Goal: Information Seeking & Learning: Understand process/instructions

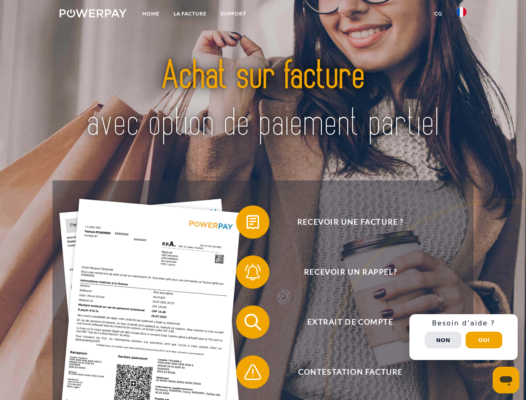
click at [93, 15] on img at bounding box center [93, 13] width 67 height 8
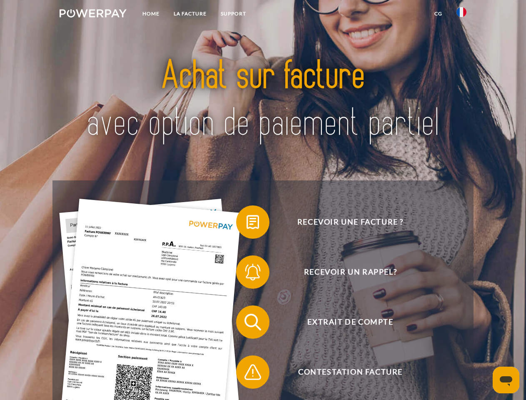
click at [461, 15] on img at bounding box center [461, 12] width 10 height 10
click at [438, 14] on link "CG" at bounding box center [438, 13] width 22 height 15
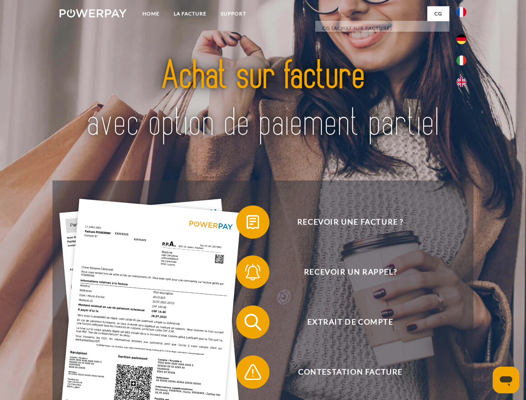
click at [246, 224] on span at bounding box center [240, 222] width 42 height 42
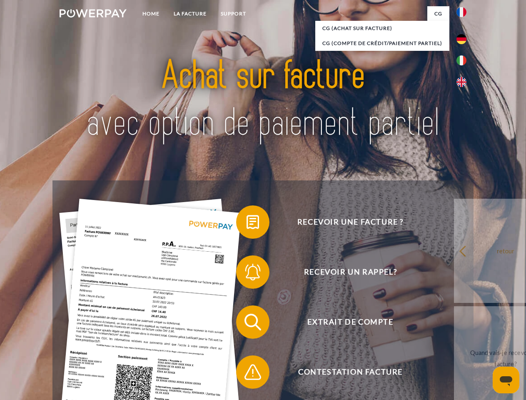
click at [246, 273] on span at bounding box center [240, 272] width 42 height 42
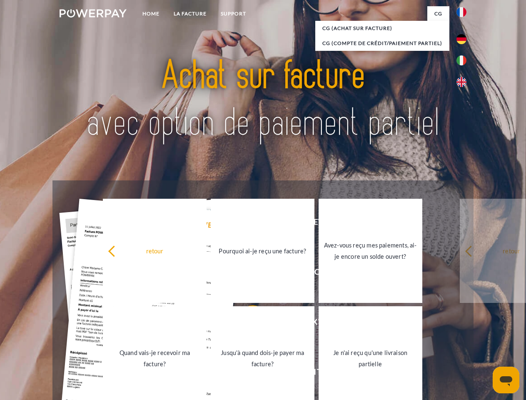
click at [246, 323] on link "Jusqu'à quand dois-je payer ma facture?" at bounding box center [263, 358] width 104 height 104
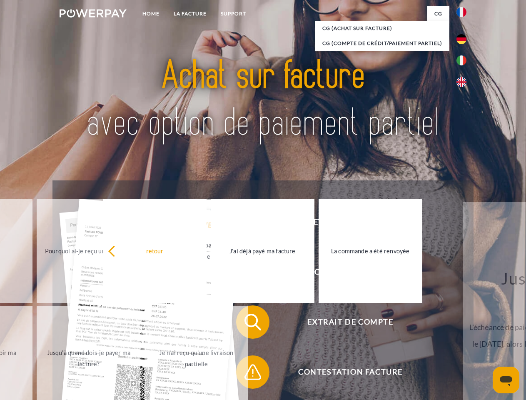
click at [246, 373] on span at bounding box center [240, 372] width 42 height 42
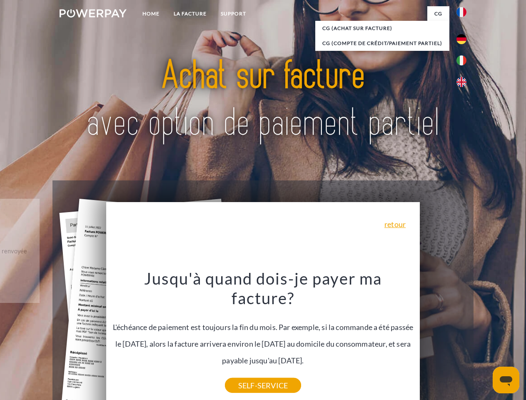
click at [463, 337] on div "Recevoir une facture ? Recevoir un rappel? Extrait de compte retour" at bounding box center [262, 346] width 420 height 333
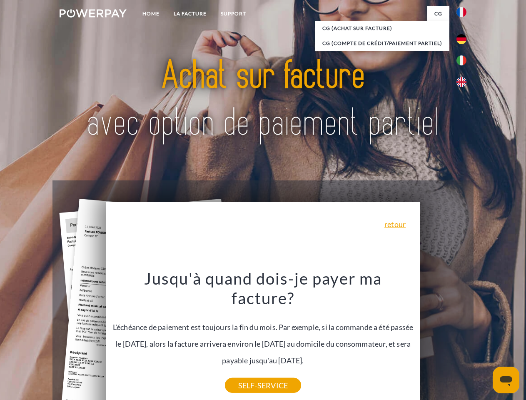
click at [443, 338] on span "Extrait de compte" at bounding box center [350, 321] width 204 height 33
click at [484, 340] on header "Home LA FACTURE Support" at bounding box center [263, 287] width 526 height 575
